Goal: Find specific page/section: Find specific page/section

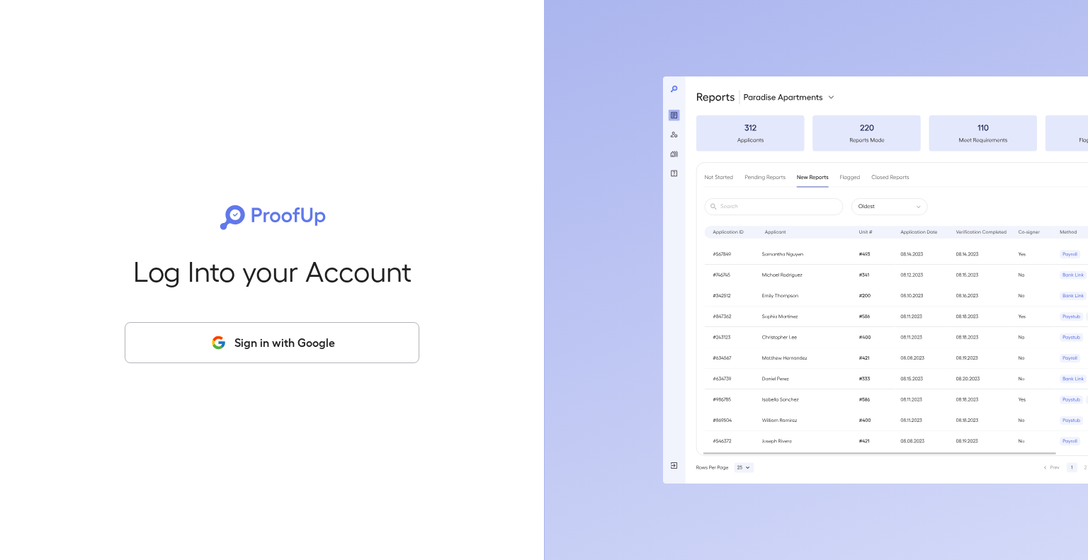
click at [266, 348] on button "Sign in with Google" at bounding box center [272, 342] width 295 height 41
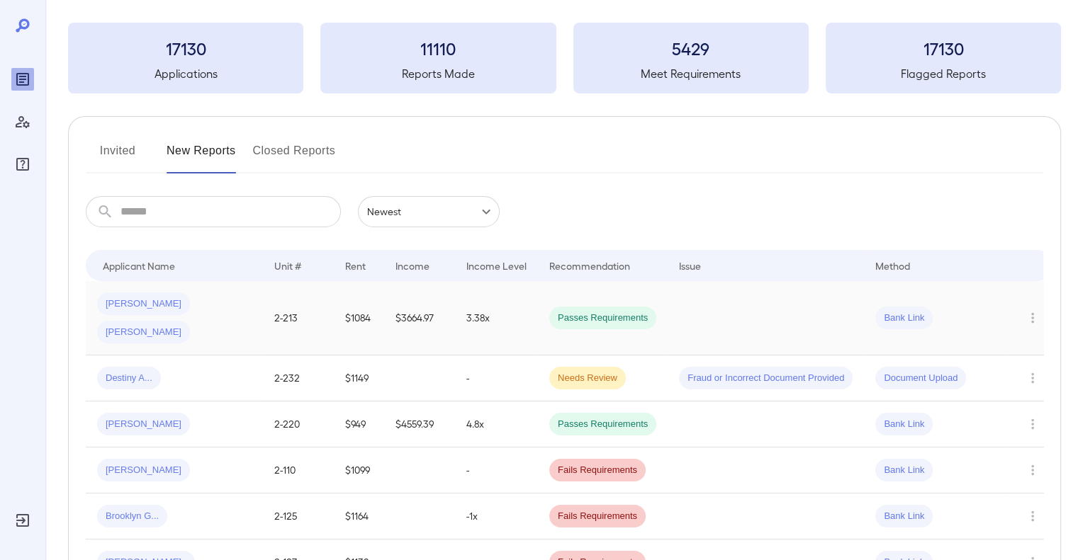
scroll to position [142, 0]
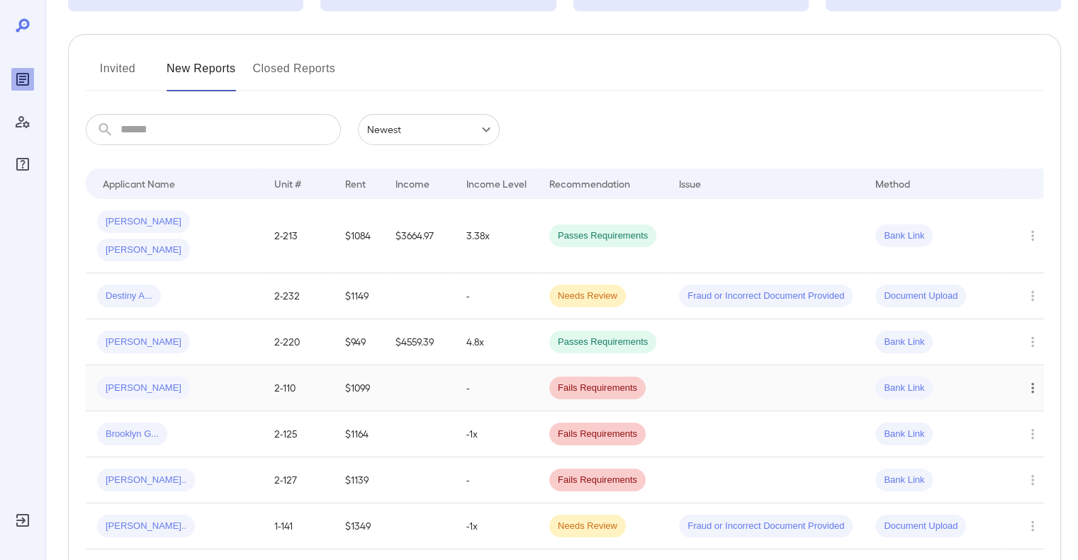
click at [1030, 380] on icon "Row Actions" at bounding box center [1033, 388] width 16 height 17
click at [133, 356] on div at bounding box center [539, 280] width 1078 height 560
click at [107, 382] on span "Tony T..." at bounding box center [143, 388] width 93 height 13
